Goal: Information Seeking & Learning: Learn about a topic

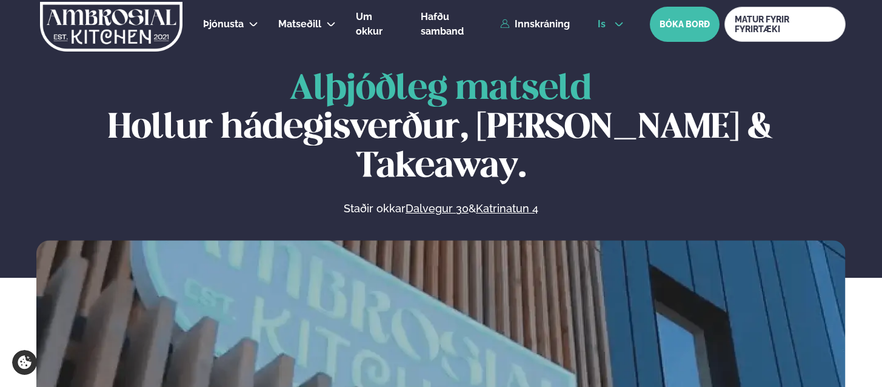
click at [608, 24] on button "is" at bounding box center [610, 24] width 45 height 10
click at [603, 49] on link "en" at bounding box center [610, 46] width 45 height 24
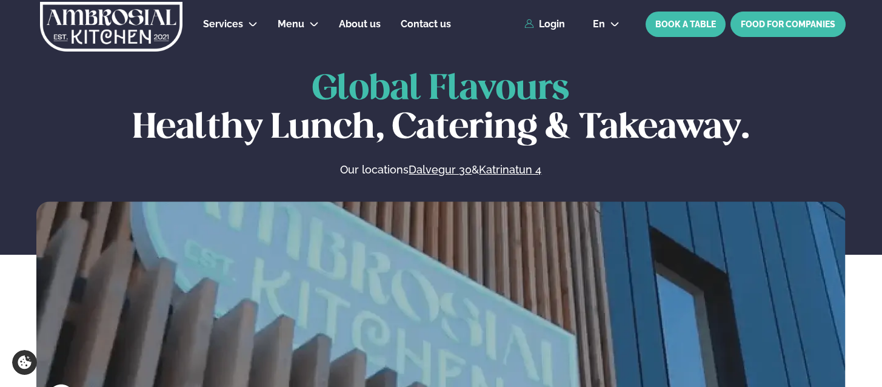
drag, startPoint x: 770, startPoint y: 19, endPoint x: 761, endPoint y: 20, distance: 8.5
click at [770, 20] on link "FOOD FOR COMPANIES" at bounding box center [788, 24] width 115 height 25
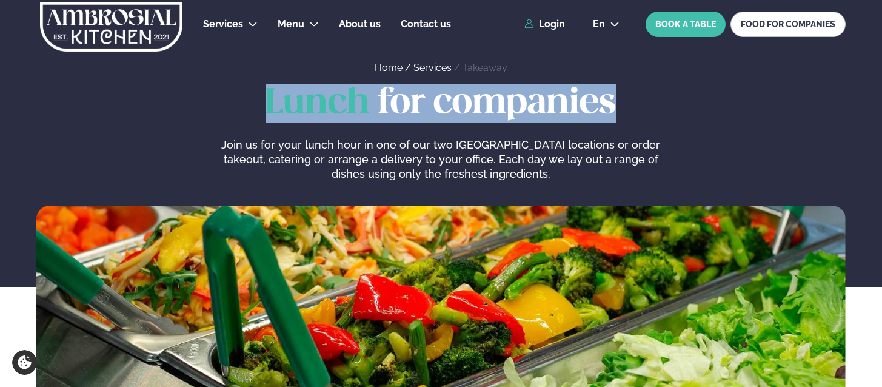
drag, startPoint x: 270, startPoint y: 101, endPoint x: 710, endPoint y: 104, distance: 439.7
click at [710, 104] on h1 "Lunch for companies" at bounding box center [441, 103] width 810 height 39
copy h1 "Lunch for companies"
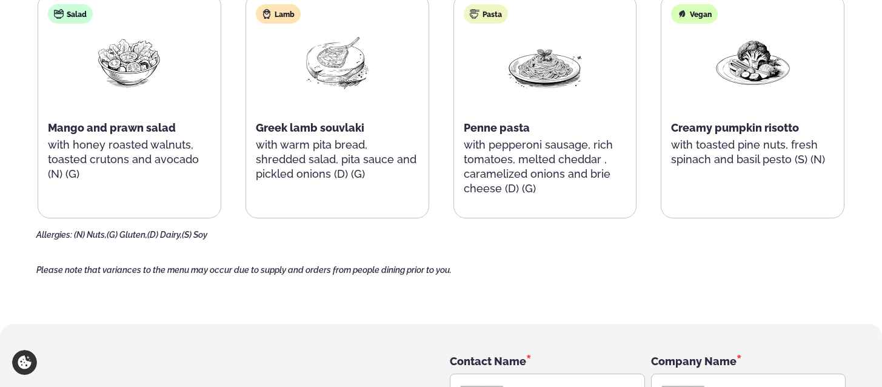
scroll to position [1469, 0]
